Goal: Task Accomplishment & Management: Complete application form

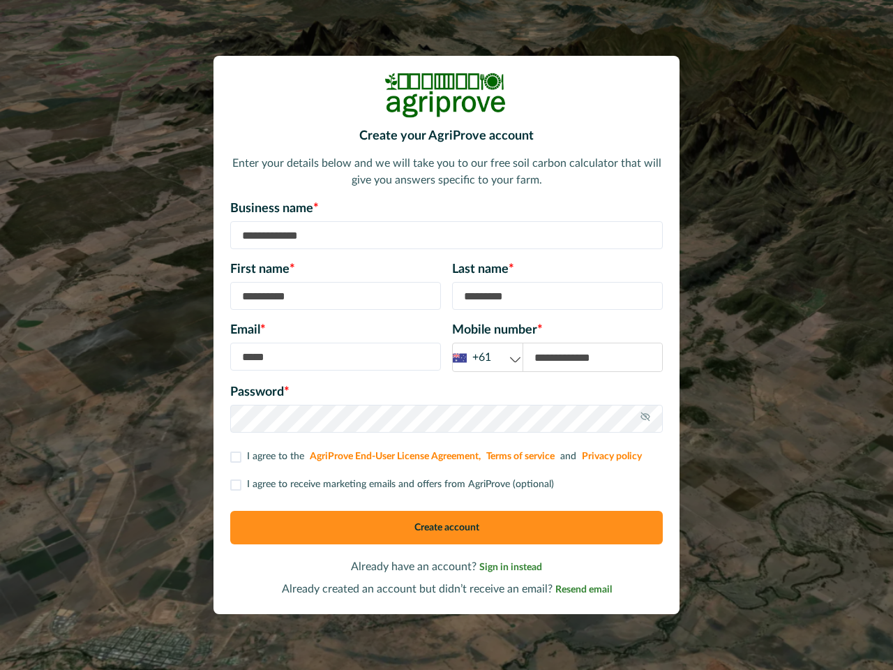
click at [447, 335] on div "Email * Mobile number * +61 +61 +44 +1" at bounding box center [446, 346] width 433 height 51
click at [488, 357] on div "+61" at bounding box center [488, 357] width 70 height 17
click at [645, 419] on icon at bounding box center [645, 416] width 11 height 11
click at [391, 484] on p "I agree to receive marketing emails and offers from AgriProve (optional)" at bounding box center [400, 484] width 307 height 15
click at [447, 528] on button "Create account" at bounding box center [446, 527] width 433 height 33
